Goal: Register for event/course

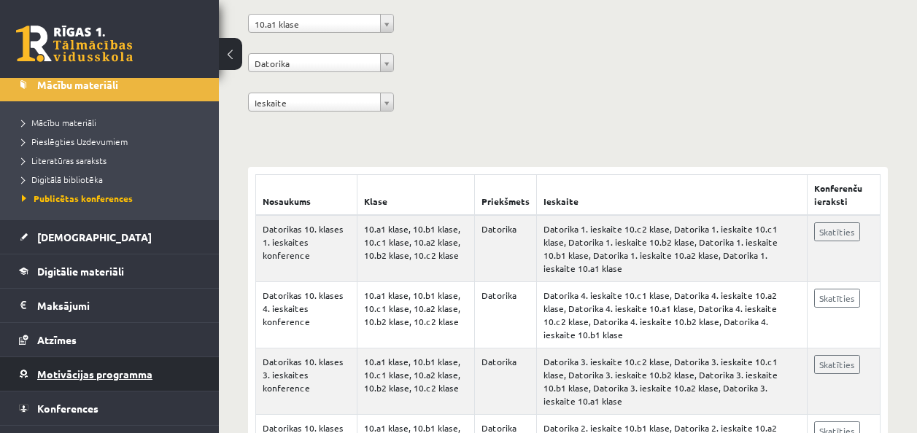
scroll to position [174, 0]
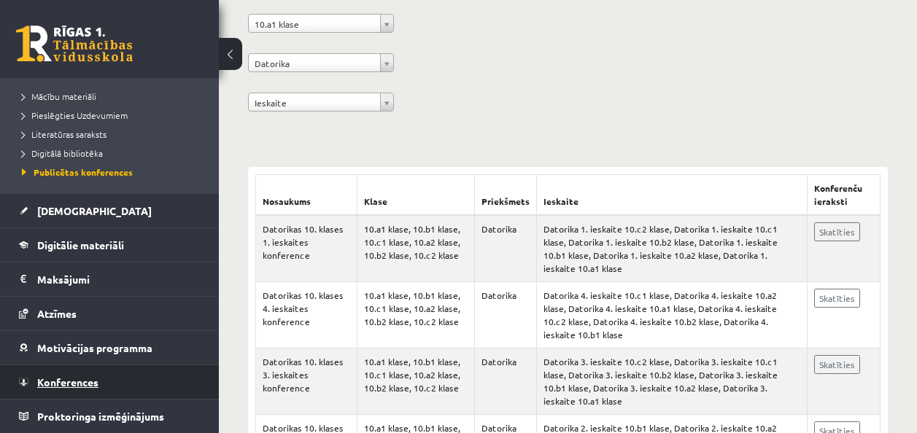
click at [97, 382] on span "Konferences" at bounding box center [67, 382] width 61 height 13
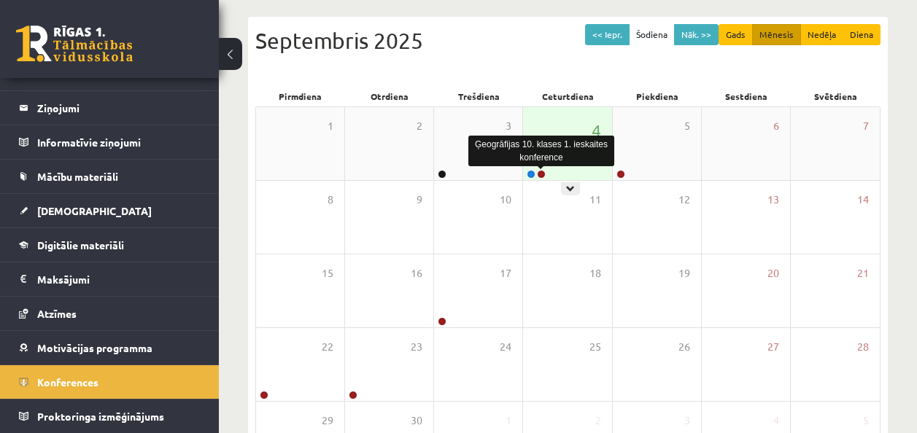
click at [544, 174] on link at bounding box center [541, 174] width 9 height 9
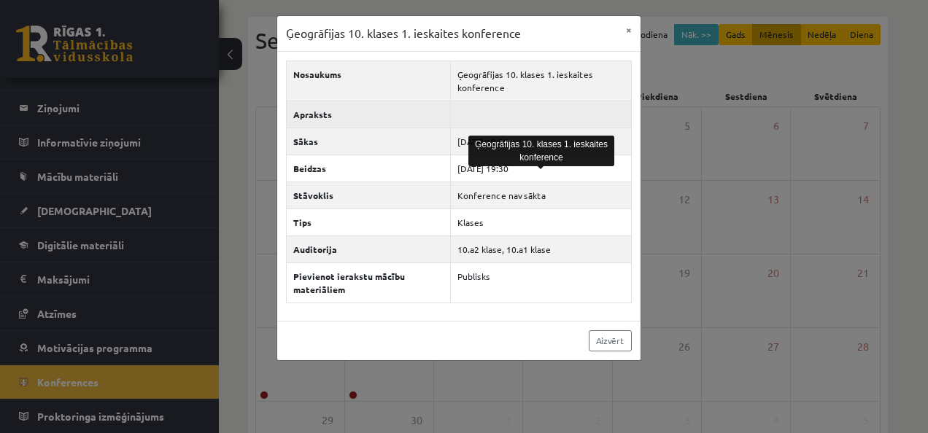
click at [532, 108] on td at bounding box center [540, 114] width 181 height 27
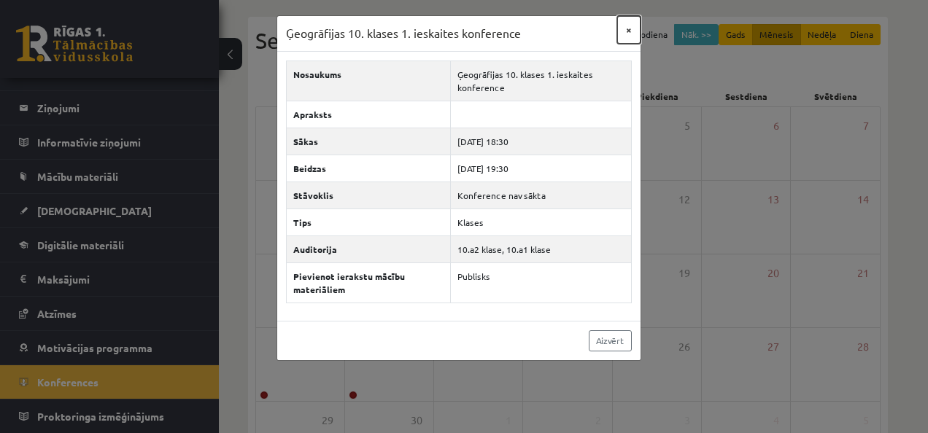
click at [631, 35] on button "×" at bounding box center [628, 30] width 23 height 28
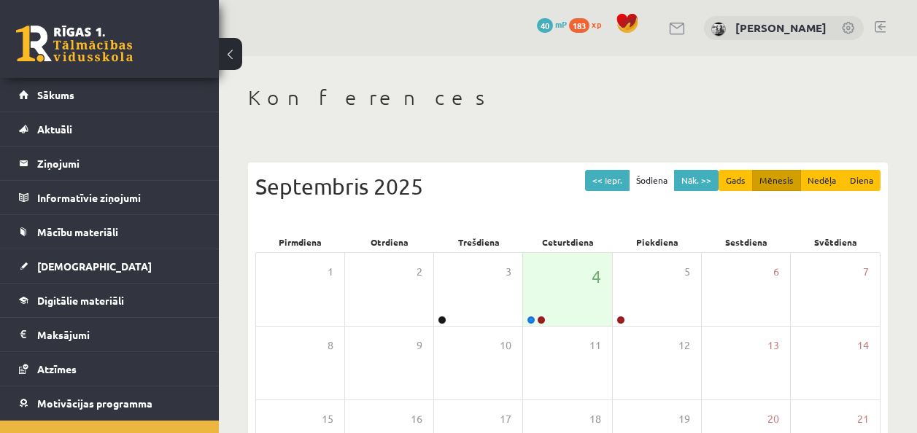
scroll to position [146, 0]
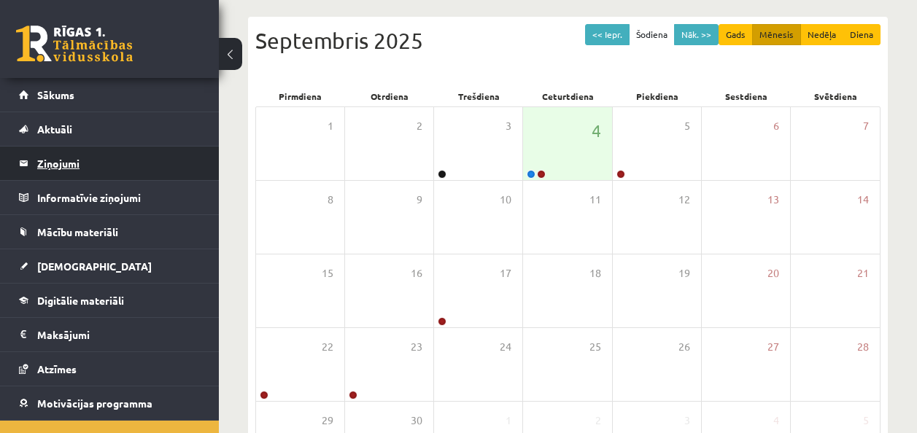
click at [47, 169] on legend "Ziņojumi 0" at bounding box center [118, 164] width 163 height 34
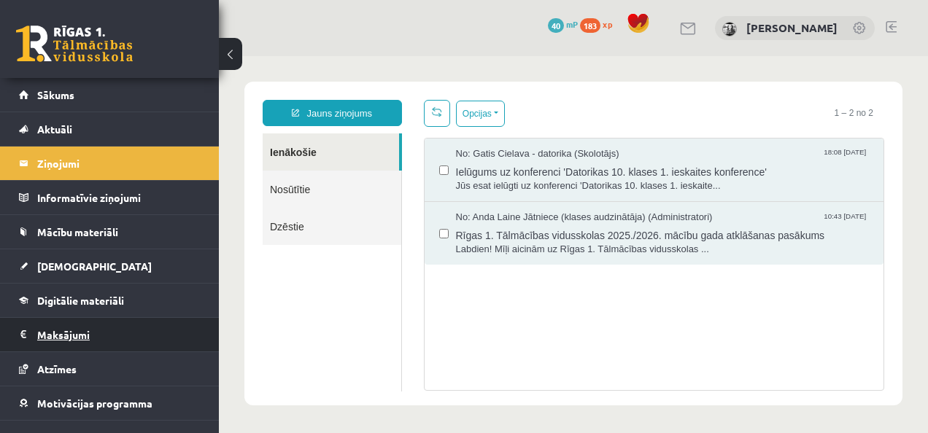
drag, startPoint x: 77, startPoint y: 317, endPoint x: 71, endPoint y: 341, distance: 24.2
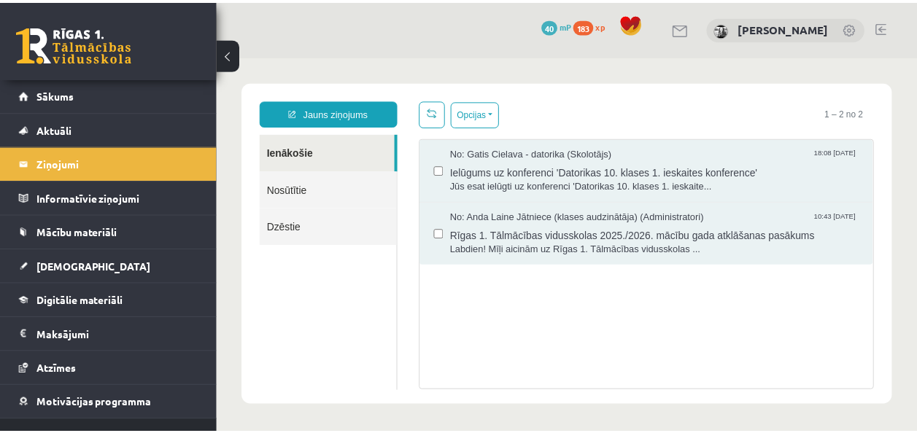
scroll to position [55, 0]
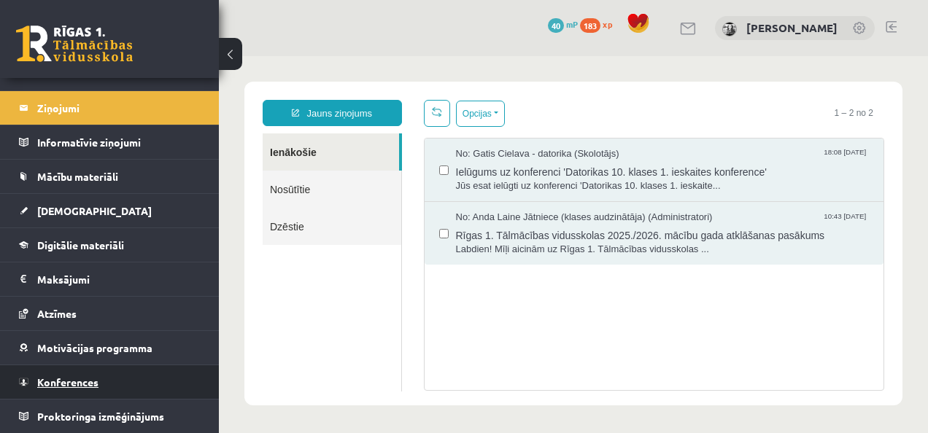
click at [98, 382] on link "Konferences" at bounding box center [110, 382] width 182 height 34
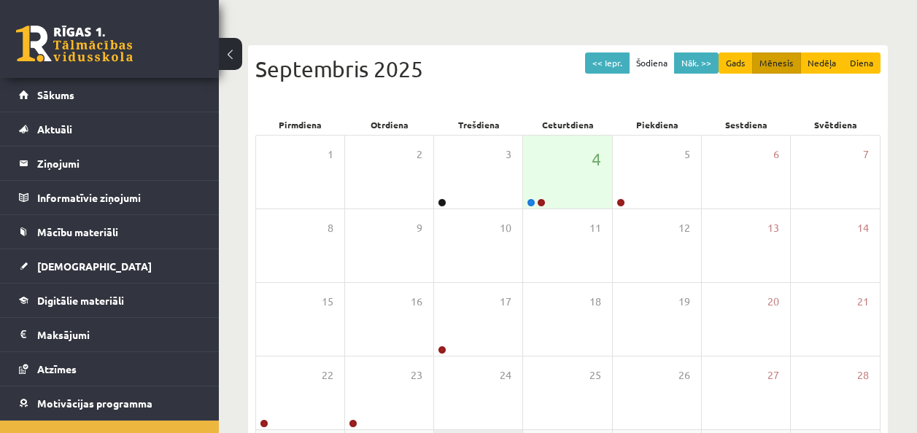
scroll to position [117, 0]
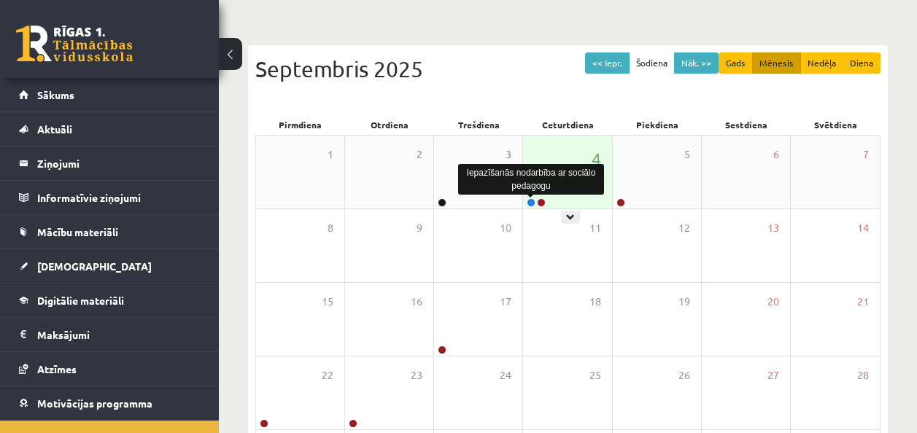
click at [528, 201] on link at bounding box center [531, 202] width 9 height 9
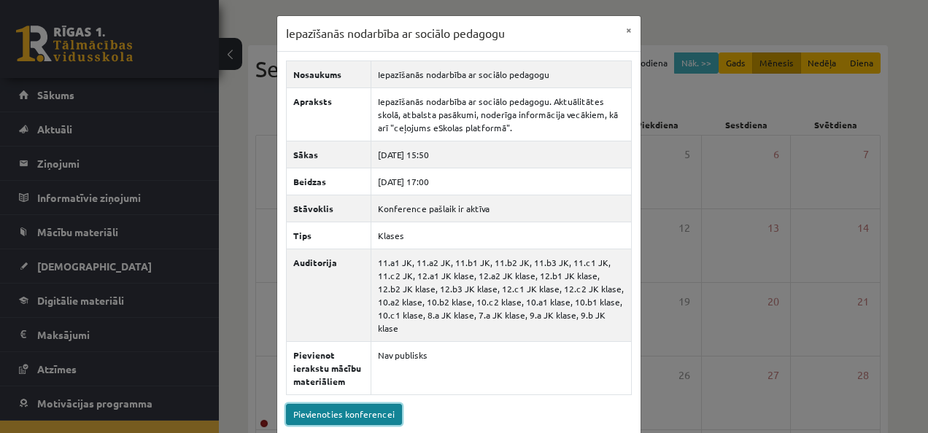
click at [380, 404] on link "Pievienoties konferencei" at bounding box center [344, 414] width 116 height 21
click at [630, 22] on button "×" at bounding box center [628, 30] width 23 height 28
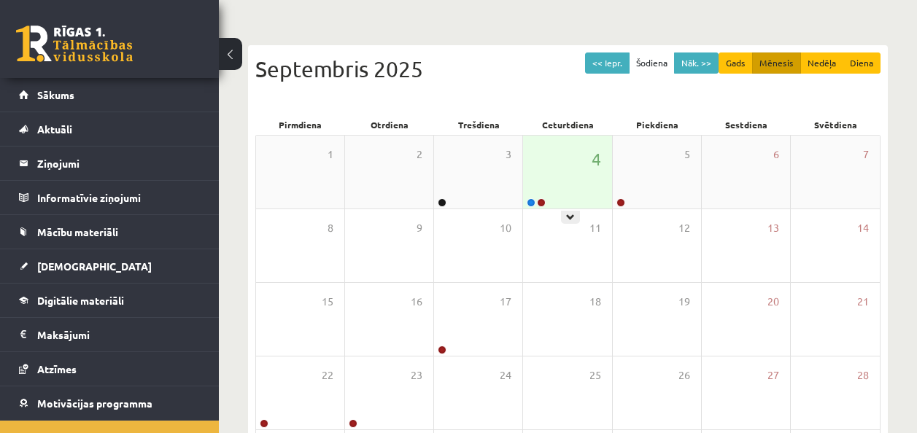
scroll to position [117, 0]
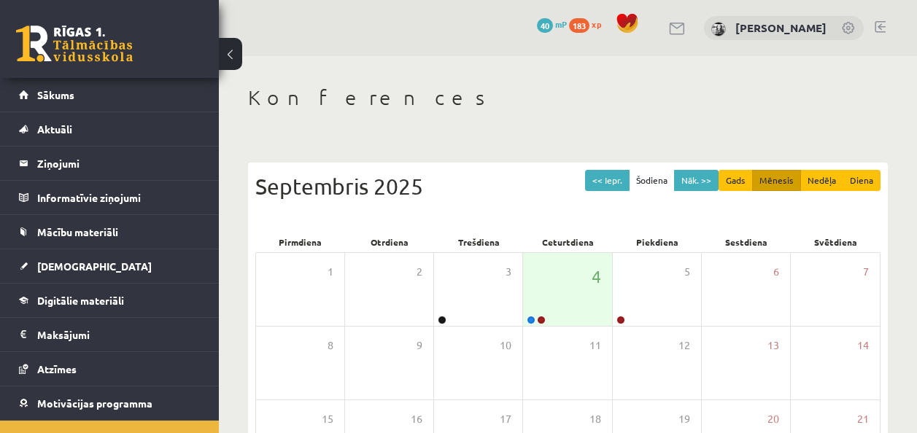
scroll to position [117, 0]
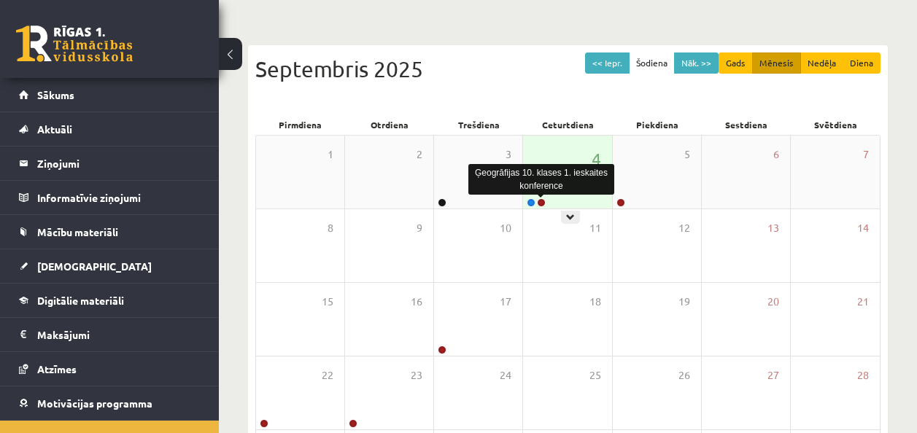
click at [545, 200] on link at bounding box center [541, 202] width 9 height 9
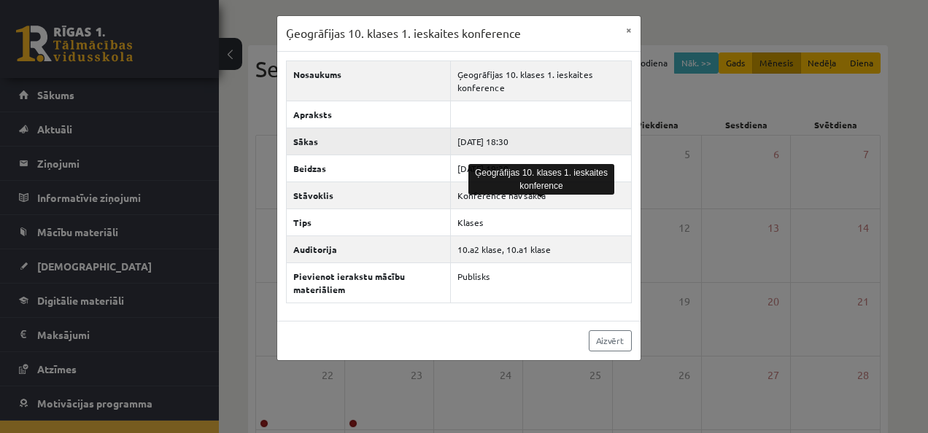
click at [527, 141] on td "[DATE] 18:30" at bounding box center [540, 141] width 181 height 27
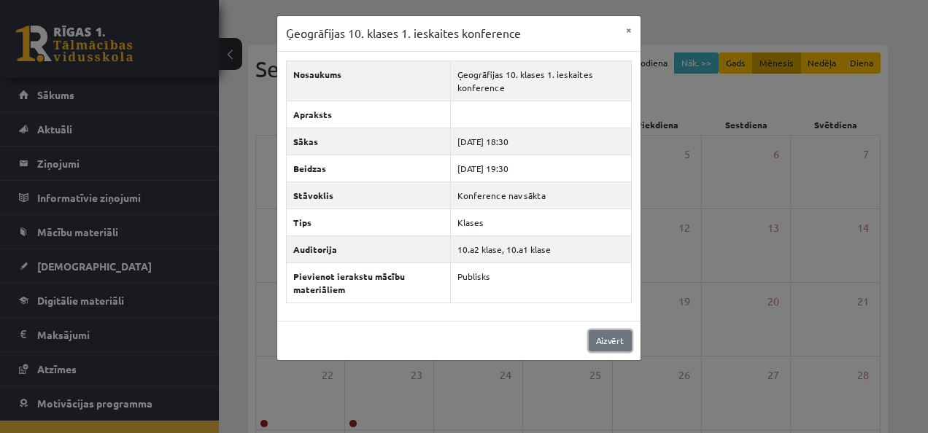
click at [605, 337] on link "Aizvērt" at bounding box center [610, 340] width 43 height 21
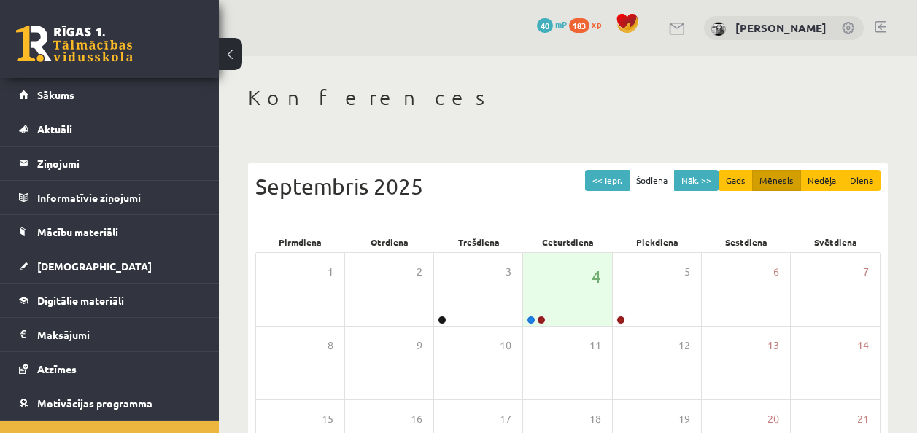
scroll to position [117, 0]
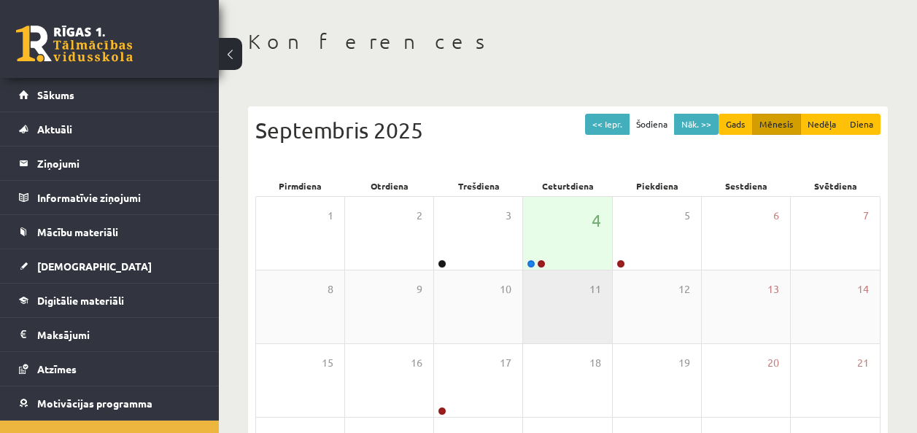
scroll to position [73, 0]
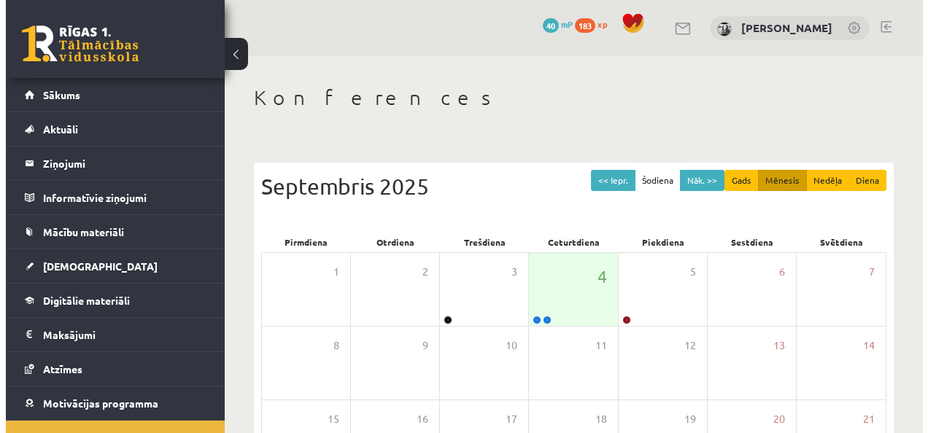
scroll to position [73, 0]
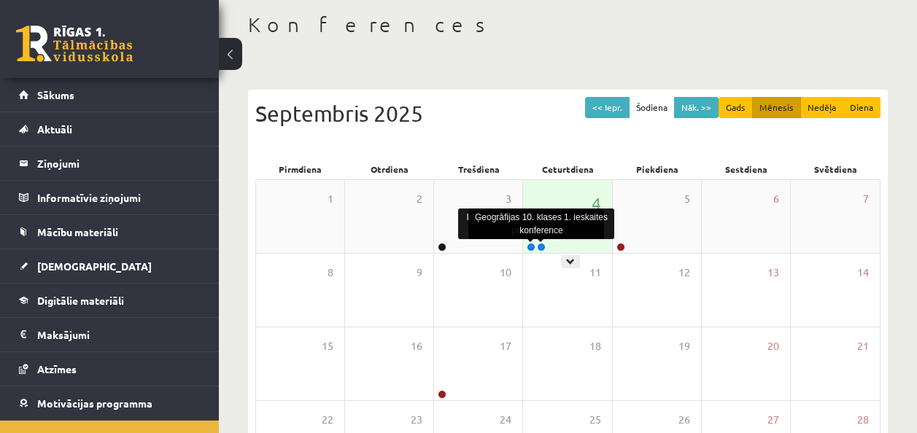
click at [542, 249] on link at bounding box center [541, 247] width 9 height 9
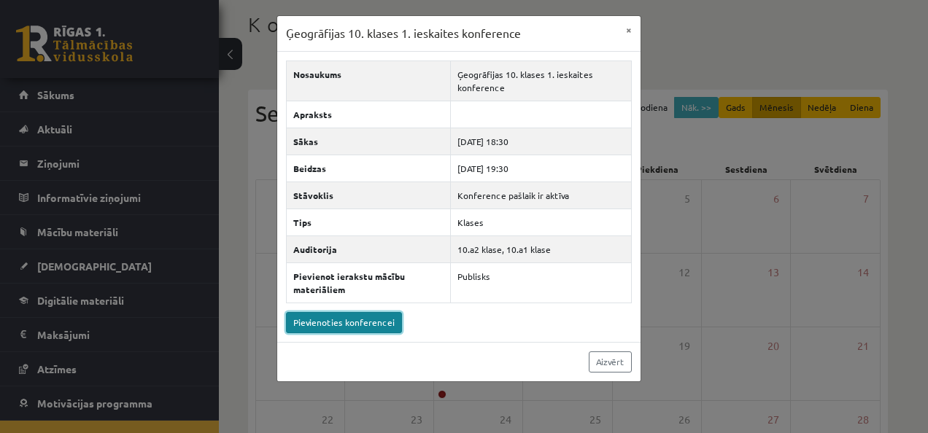
click at [356, 325] on link "Pievienoties konferencei" at bounding box center [344, 322] width 116 height 21
click at [368, 332] on link "Pievienoties konferencei" at bounding box center [344, 322] width 116 height 21
